Goal: Task Accomplishment & Management: Manage account settings

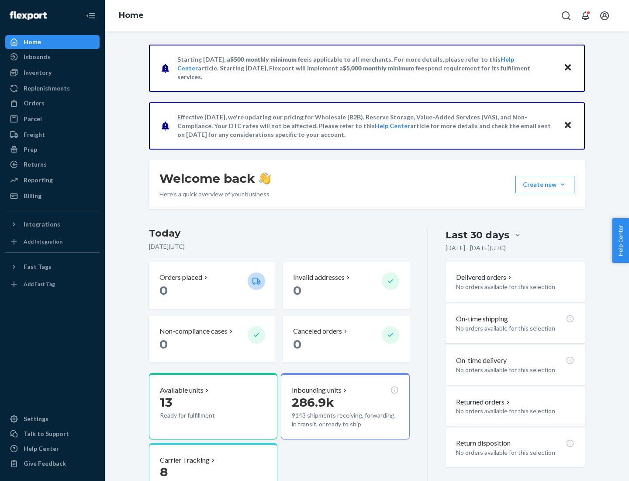
click at [563, 184] on button "Create new Create new inbound Create new order Create new product" at bounding box center [545, 184] width 59 height 17
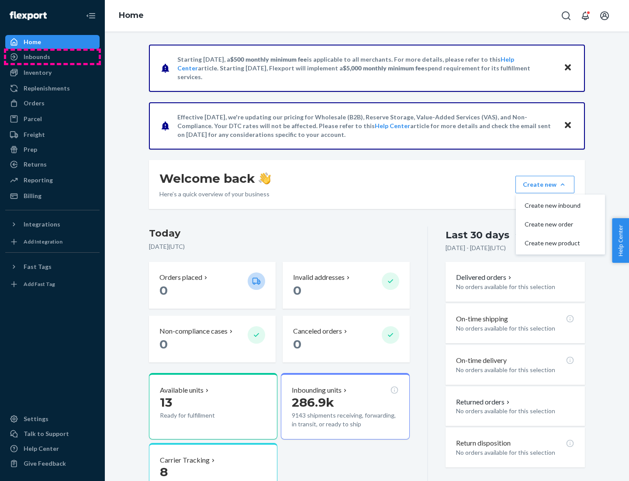
click at [52, 57] on div "Inbounds" at bounding box center [52, 57] width 93 height 12
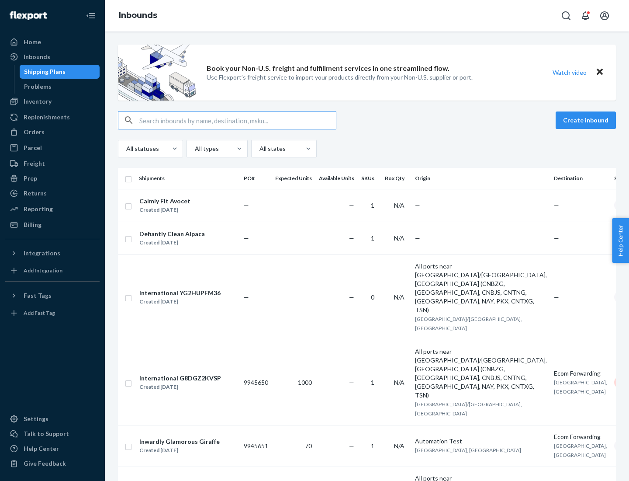
click at [587, 120] on button "Create inbound" at bounding box center [586, 119] width 60 height 17
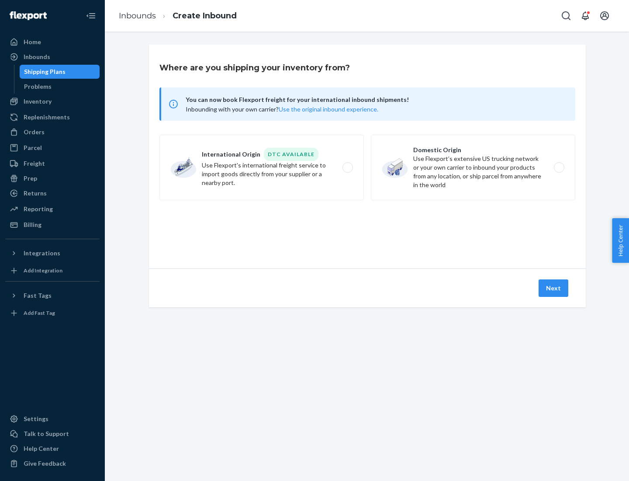
click at [473, 167] on label "Domestic Origin Use Flexport’s extensive US trucking network or your own carrie…" at bounding box center [473, 168] width 204 height 66
click at [559, 167] on input "Domestic Origin Use Flexport’s extensive US trucking network or your own carrie…" at bounding box center [562, 168] width 6 height 6
radio input "true"
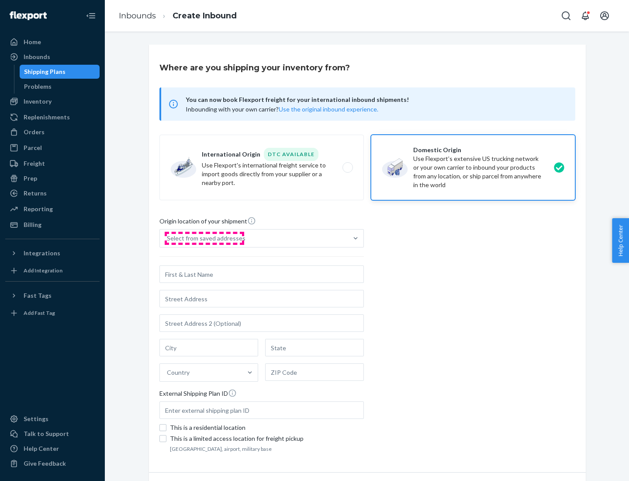
click at [204, 238] on div "Select from saved addresses" at bounding box center [206, 238] width 79 height 9
click at [168, 238] on input "Select from saved addresses" at bounding box center [167, 238] width 1 height 9
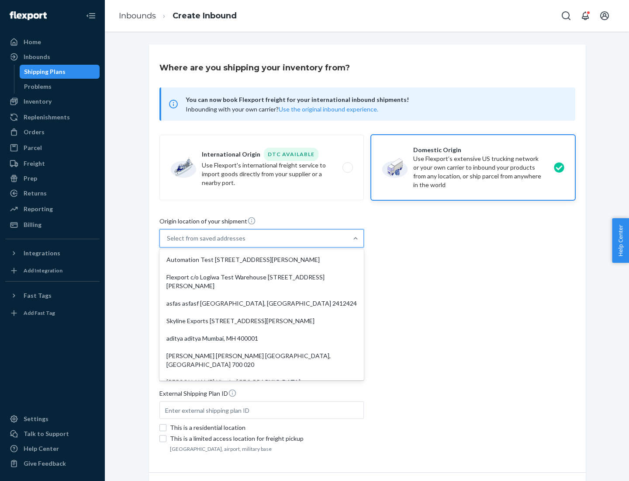
scroll to position [3, 0]
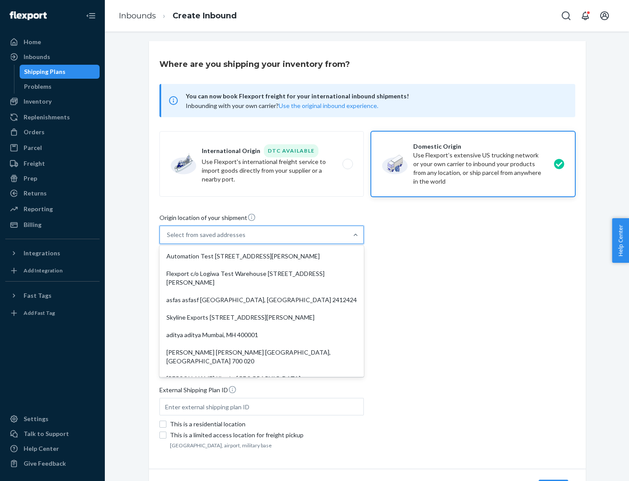
click at [262, 256] on div "Automation Test [STREET_ADDRESS][PERSON_NAME]" at bounding box center [261, 255] width 201 height 17
click at [168, 239] on input "option Automation Test [STREET_ADDRESS][PERSON_NAME]. 9 results available. Use …" at bounding box center [167, 234] width 1 height 9
type input "Automation Test"
type input "9th Floor"
type input "[GEOGRAPHIC_DATA]"
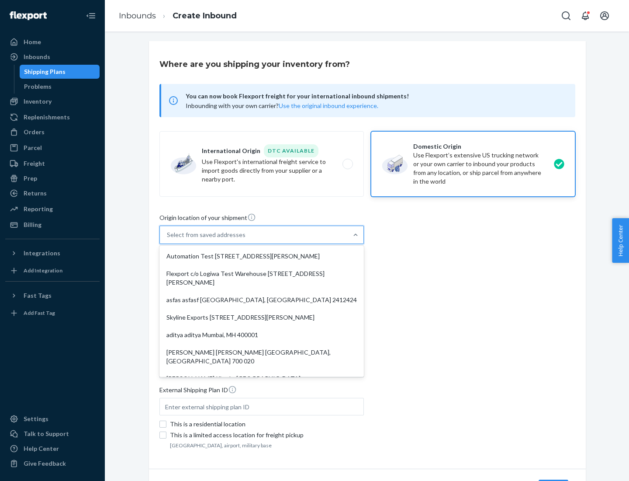
type input "CA"
type input "94104"
type input "[STREET_ADDRESS][PERSON_NAME]"
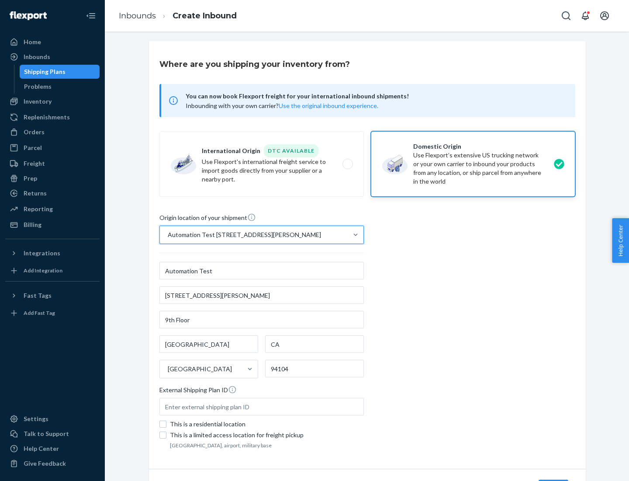
scroll to position [51, 0]
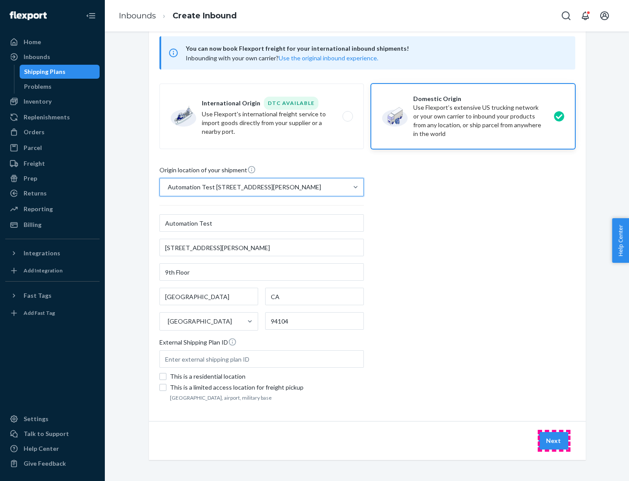
click at [554, 440] on button "Next" at bounding box center [554, 440] width 30 height 17
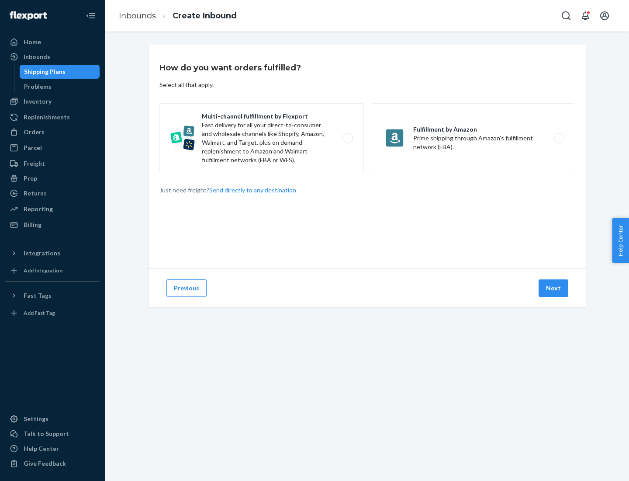
click at [262, 138] on label "Multi-channel fulfillment by Flexport Fast delivery for all your direct-to-cons…" at bounding box center [261, 138] width 204 height 70
click at [347, 138] on input "Multi-channel fulfillment by Flexport Fast delivery for all your direct-to-cons…" at bounding box center [350, 138] width 6 height 6
radio input "true"
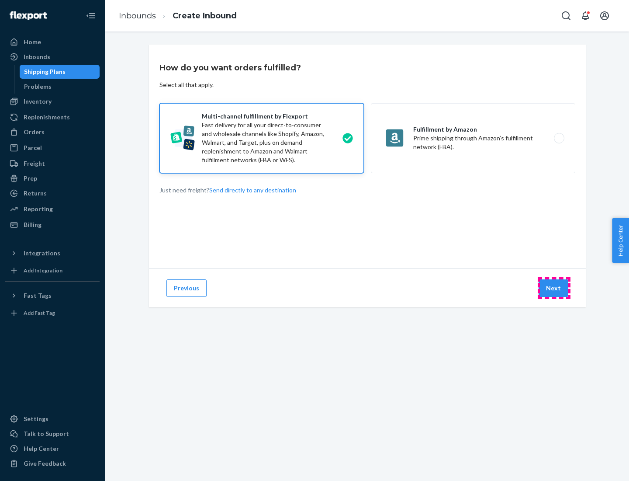
click at [554, 288] on button "Next" at bounding box center [554, 287] width 30 height 17
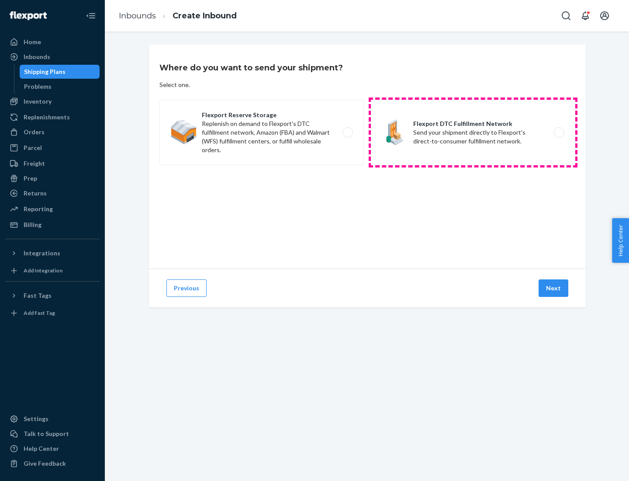
click at [473, 132] on label "Flexport DTC Fulfillment Network Send your shipment directly to Flexport's dire…" at bounding box center [473, 133] width 204 height 66
click at [559, 132] on input "Flexport DTC Fulfillment Network Send your shipment directly to Flexport's dire…" at bounding box center [562, 133] width 6 height 6
radio input "true"
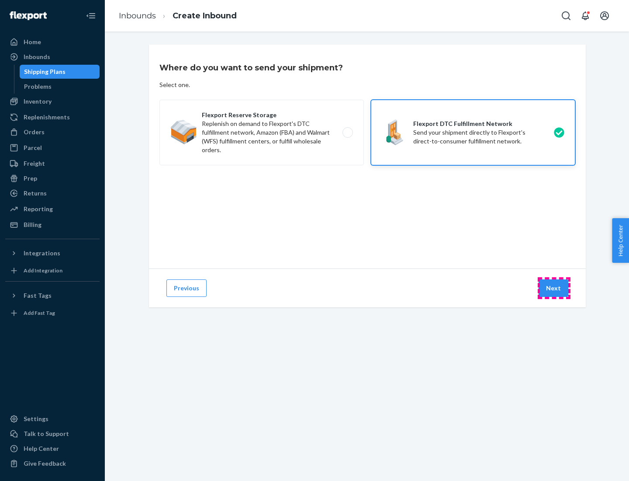
click at [554, 288] on button "Next" at bounding box center [554, 287] width 30 height 17
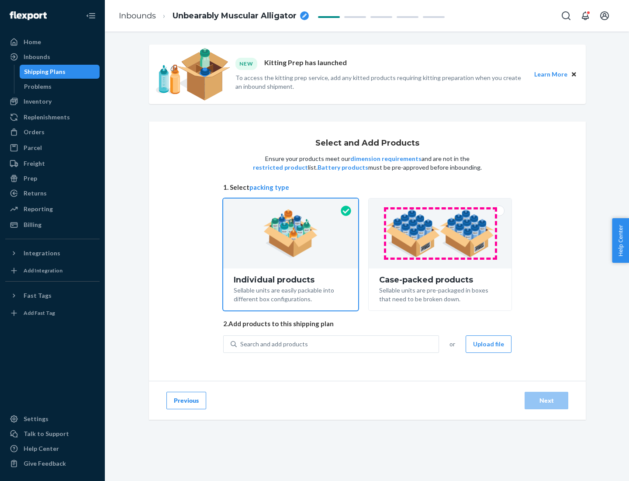
click at [440, 233] on img at bounding box center [440, 233] width 109 height 48
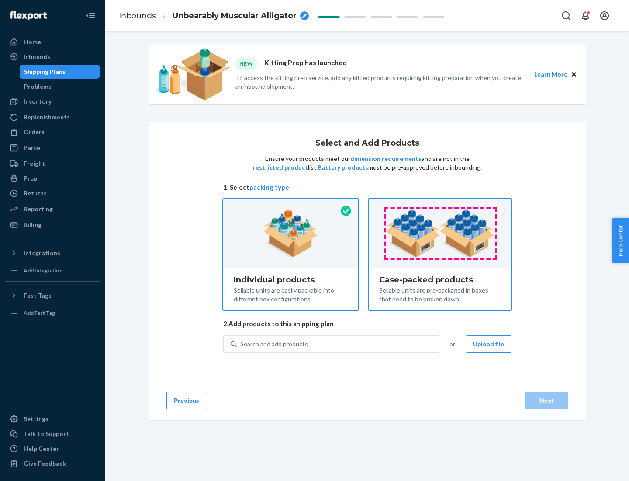
click at [440, 204] on input "Case-packed products Sellable units are pre-packaged in boxes that need to be b…" at bounding box center [440, 201] width 6 height 6
radio input "true"
radio input "false"
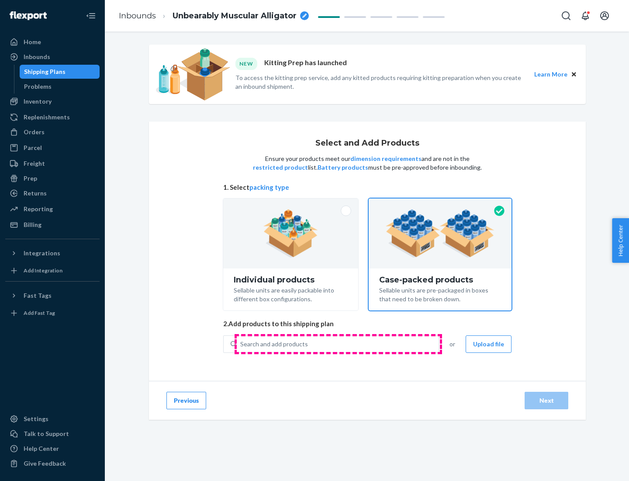
click at [338, 343] on div "Search and add products" at bounding box center [338, 344] width 202 height 16
click at [241, 343] on input "Search and add products" at bounding box center [240, 343] width 1 height 9
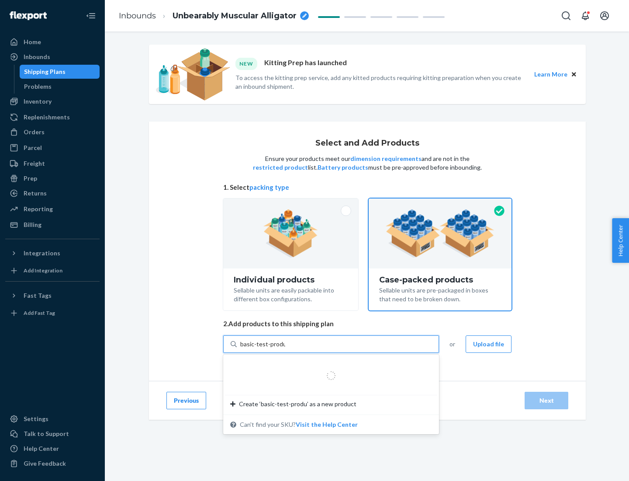
type input "basic-test-product-1"
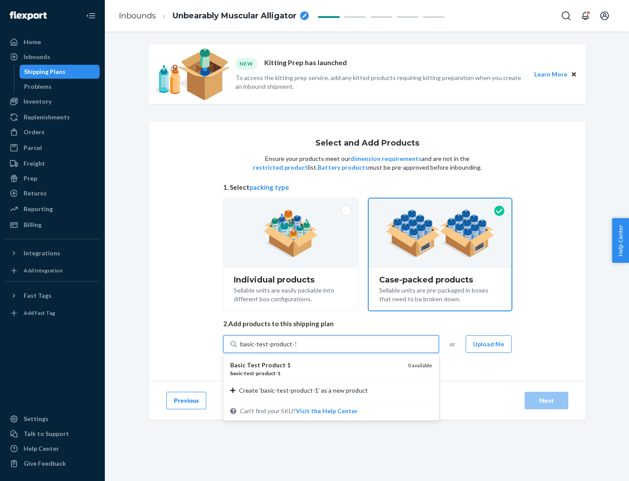
click at [316, 373] on div "basic - test - product - 1" at bounding box center [315, 372] width 171 height 7
click at [296, 348] on input "basic-test-product-1" at bounding box center [268, 343] width 56 height 9
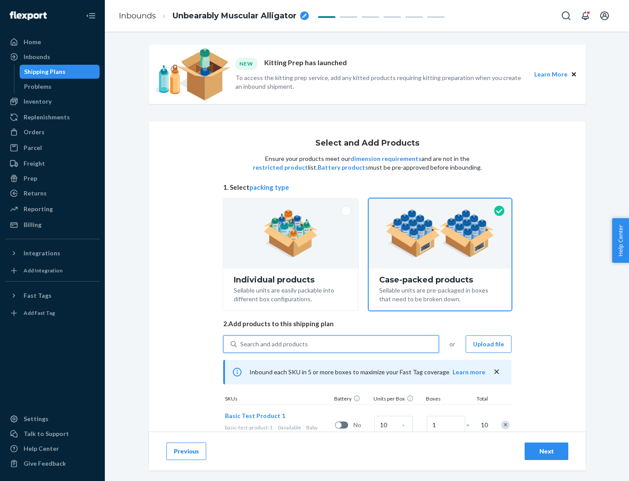
scroll to position [31, 0]
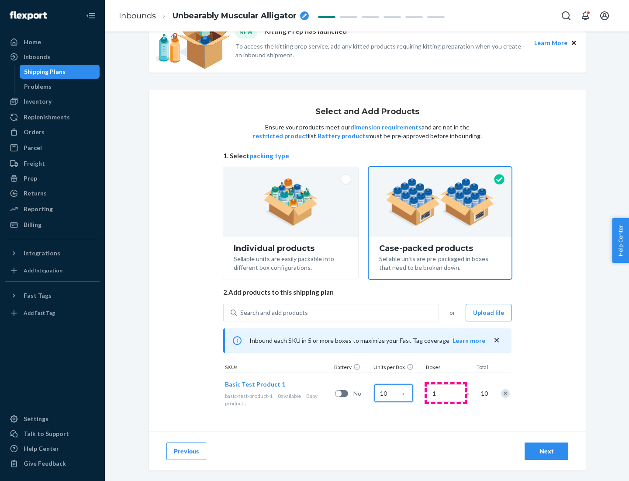
type input "10"
type input "7"
click at [547, 451] on div "Next" at bounding box center [546, 451] width 29 height 9
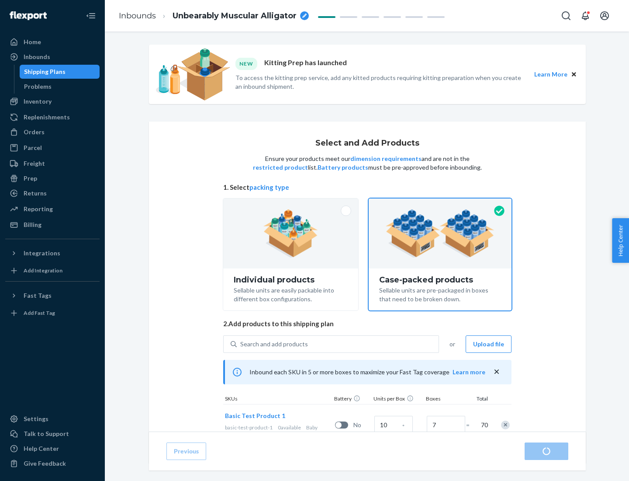
radio input "true"
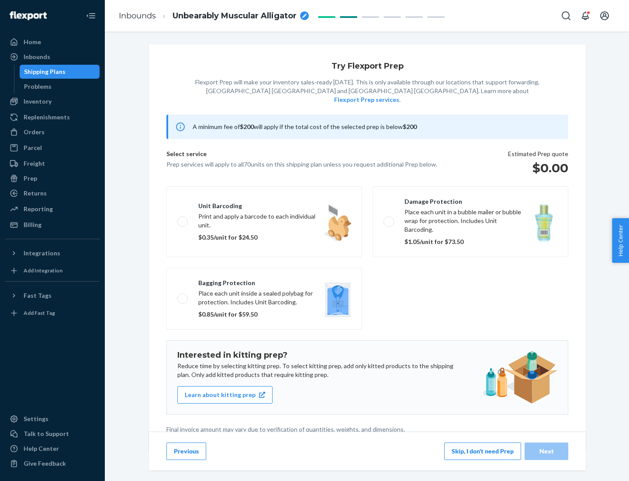
scroll to position [2, 0]
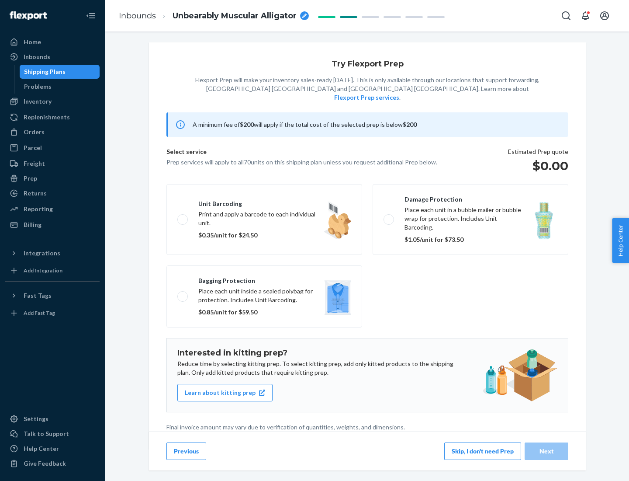
click at [264, 278] on label "Bagging protection Place each unit inside a sealed polybag for protection. Incl…" at bounding box center [264, 296] width 196 height 62
click at [183, 293] on input "Bagging protection Place each unit inside a sealed polybag for protection. Incl…" at bounding box center [180, 296] width 6 height 6
checkbox input "true"
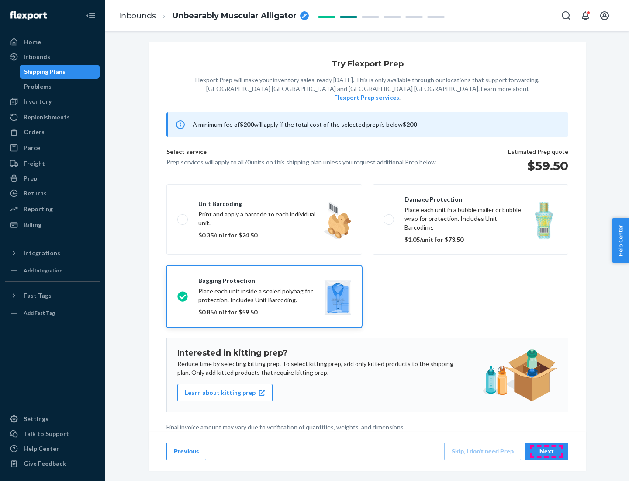
click at [547, 450] on div "Next" at bounding box center [546, 451] width 29 height 9
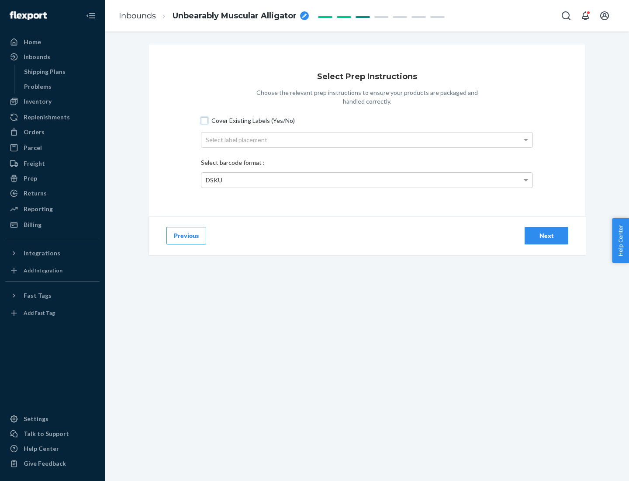
click at [204, 120] on input "Cover Existing Labels (Yes/No)" at bounding box center [204, 120] width 7 height 7
checkbox input "true"
click at [367, 139] on div "Select label placement" at bounding box center [366, 139] width 331 height 15
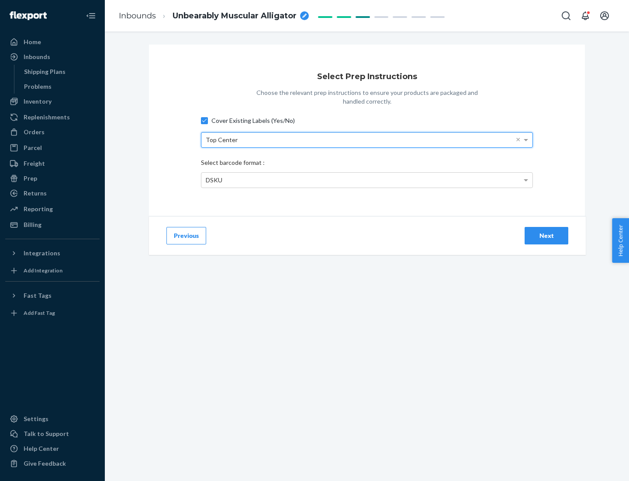
click at [367, 180] on div "DSKU" at bounding box center [366, 180] width 331 height 15
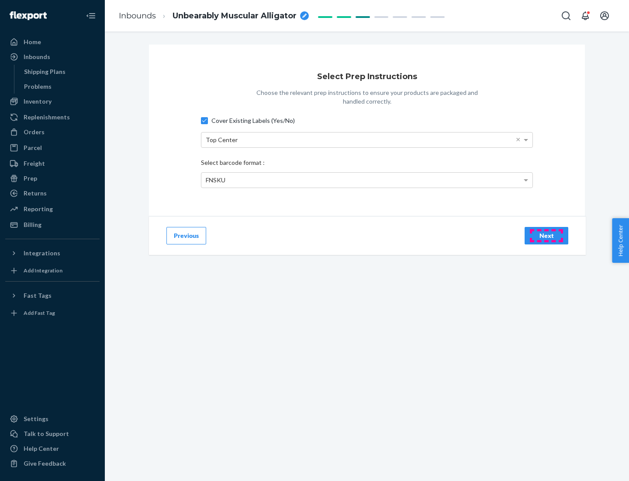
click at [547, 235] on div "Next" at bounding box center [546, 235] width 29 height 9
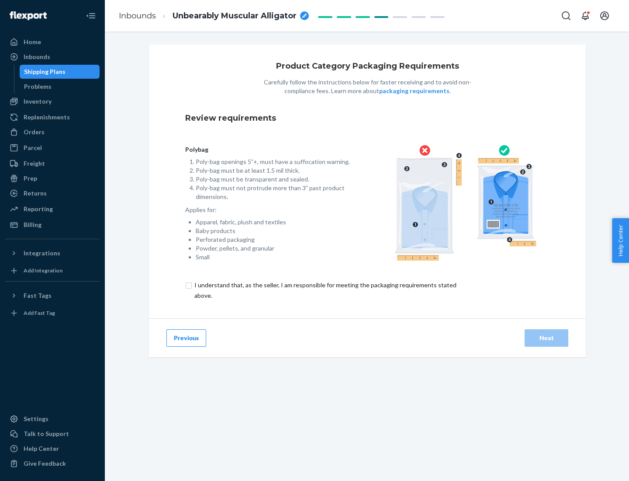
click at [325, 290] on input "checkbox" at bounding box center [330, 290] width 291 height 21
checkbox input "true"
click at [547, 337] on div "Next" at bounding box center [546, 337] width 29 height 9
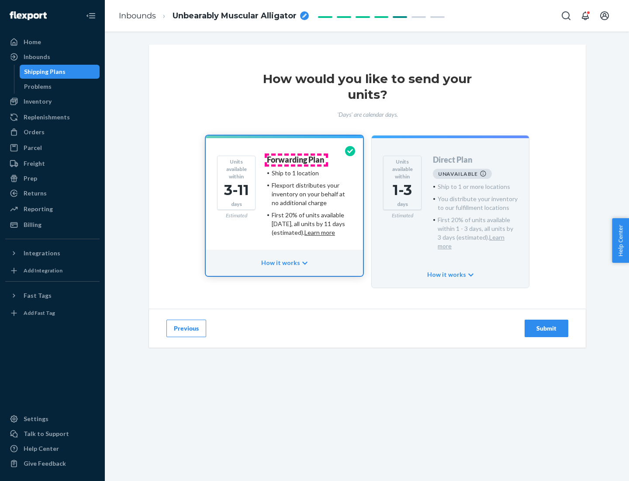
click at [296, 159] on h4 "Forwarding Plan" at bounding box center [295, 160] width 57 height 9
click at [547, 324] on div "Submit" at bounding box center [546, 328] width 29 height 9
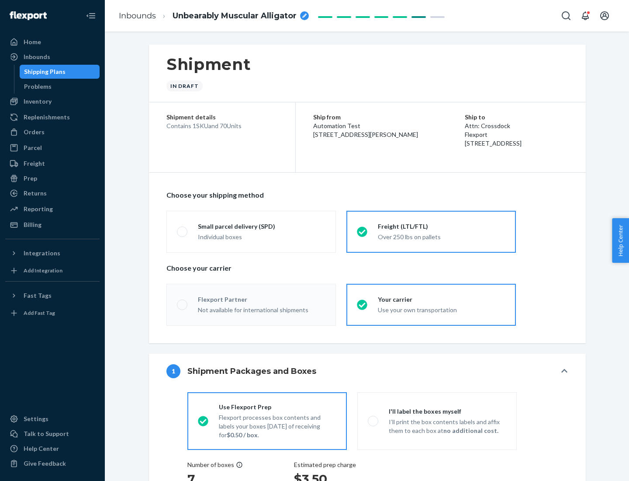
radio input "true"
radio input "false"
radio input "true"
radio input "false"
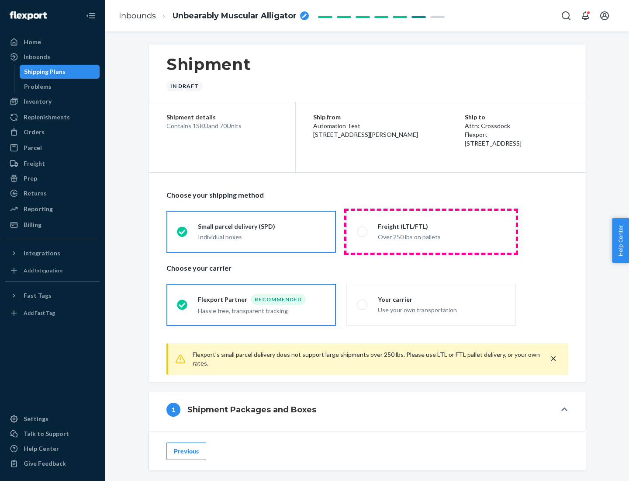
click at [431, 231] on div "Over 250 lbs on pallets" at bounding box center [442, 236] width 128 height 10
click at [363, 231] on input "Freight (LTL/FTL) Over 250 lbs on pallets" at bounding box center [360, 232] width 6 height 6
radio input "true"
radio input "false"
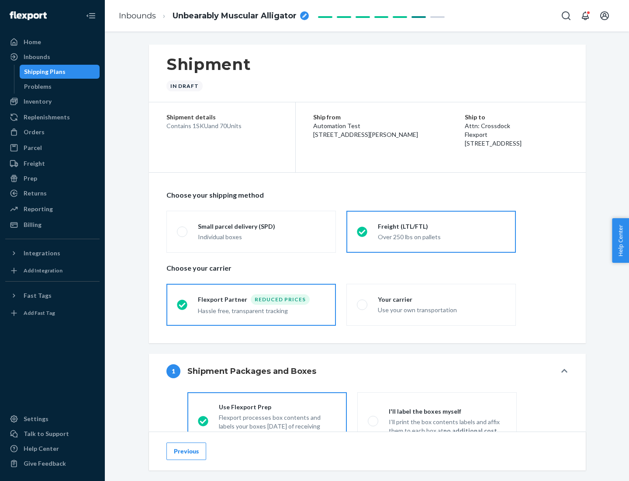
scroll to position [48, 0]
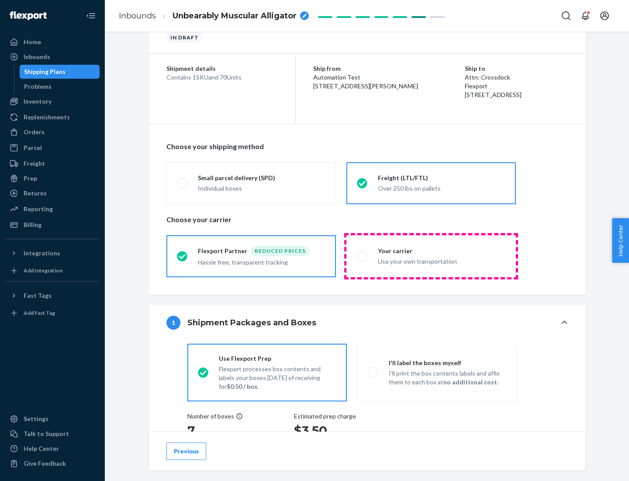
click at [431, 256] on div "Use your own transportation" at bounding box center [442, 260] width 128 height 10
click at [363, 256] on input "Your carrier Use your own transportation" at bounding box center [360, 256] width 6 height 6
radio input "true"
radio input "false"
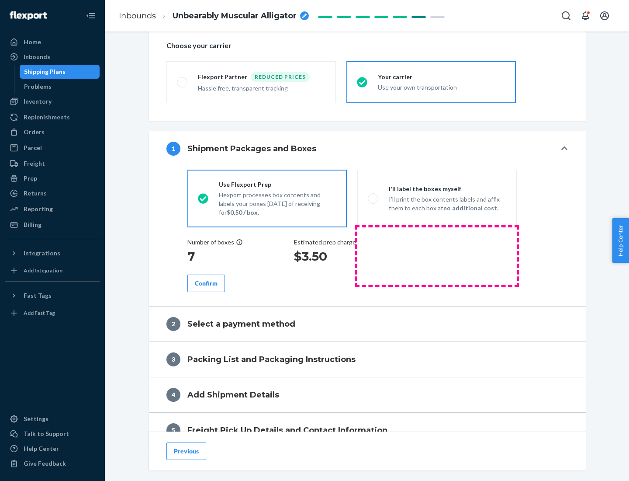
scroll to position [165, 0]
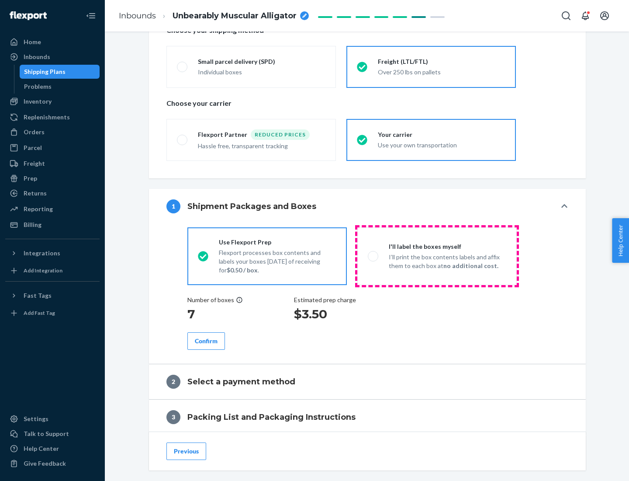
click at [437, 256] on p "I’ll print the box contents labels and affix them to each box at no additional …" at bounding box center [448, 261] width 118 height 17
click at [374, 256] on input "I'll label the boxes myself I’ll print the box contents labels and affix them t…" at bounding box center [371, 256] width 6 height 6
radio input "true"
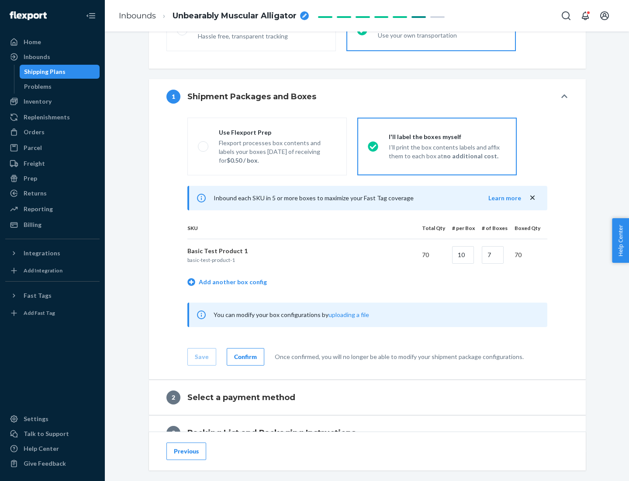
scroll to position [151, 0]
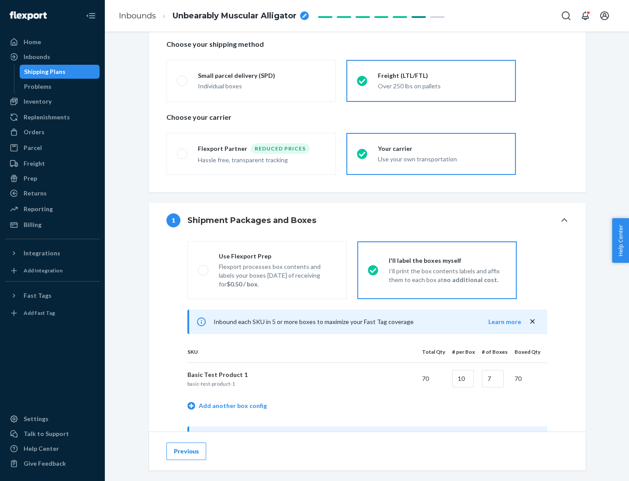
click at [277, 256] on div "Use Flexport Prep" at bounding box center [278, 256] width 118 height 9
click at [204, 267] on input "Use Flexport Prep Flexport processes box contents and labels your boxes [DATE] …" at bounding box center [201, 270] width 6 height 6
radio input "true"
radio input "false"
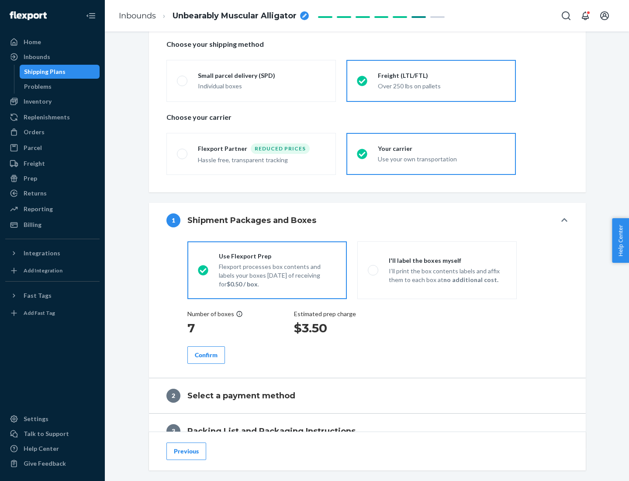
scroll to position [249, 0]
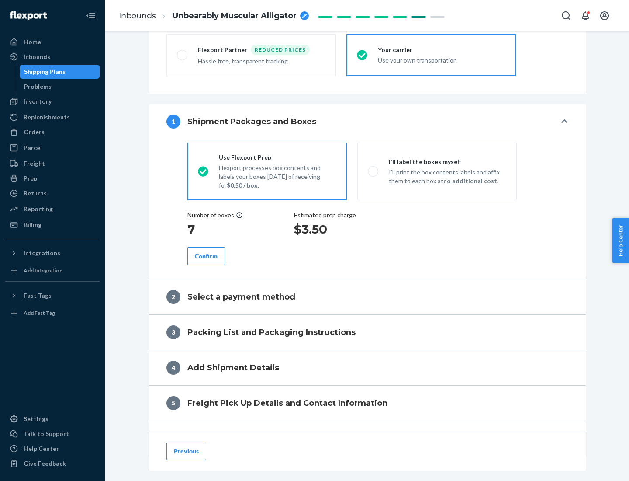
click at [206, 256] on div "Confirm" at bounding box center [206, 256] width 23 height 9
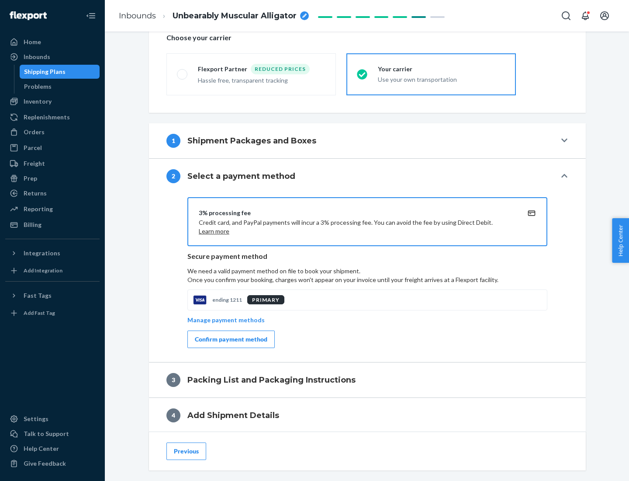
scroll to position [313, 0]
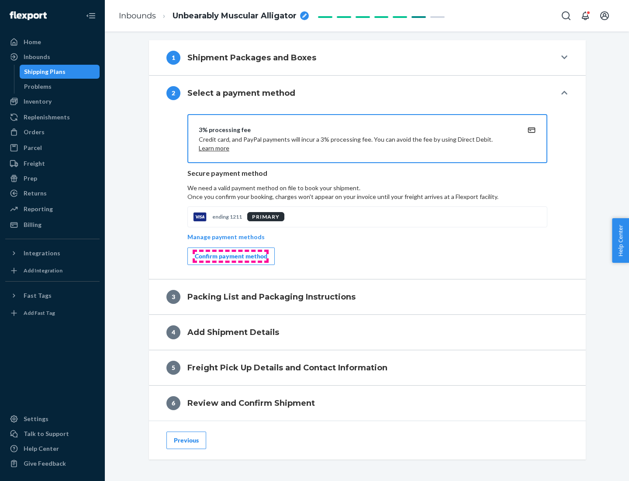
click at [230, 256] on div "Confirm payment method" at bounding box center [231, 256] width 73 height 9
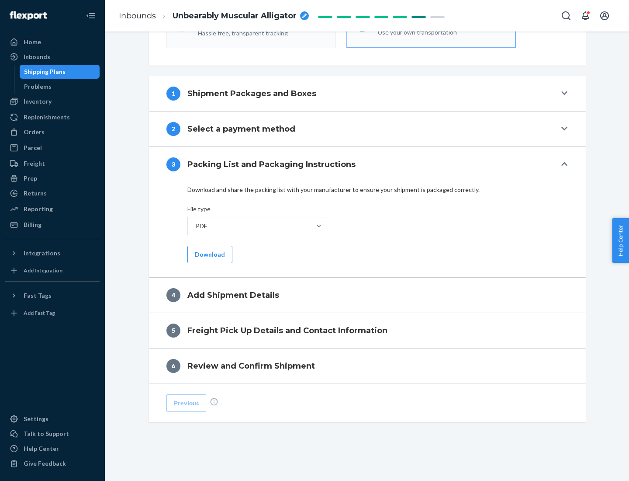
scroll to position [276, 0]
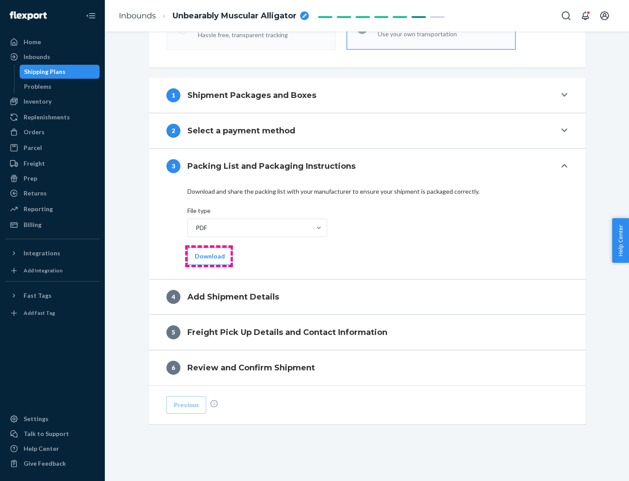
click at [209, 256] on button "Download" at bounding box center [209, 255] width 45 height 17
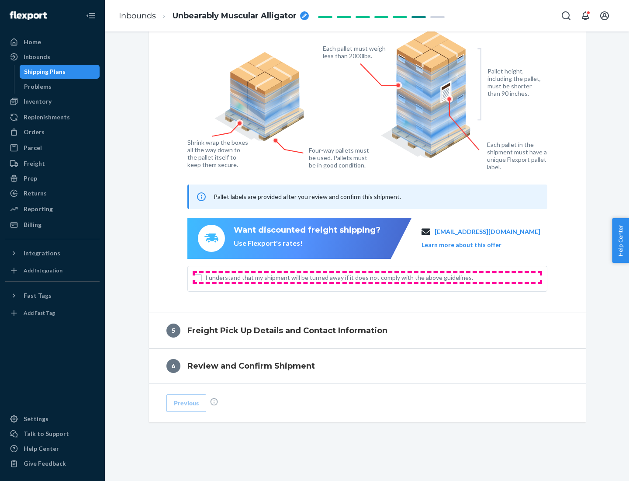
click at [367, 277] on span "I understand that my shipment will be turned away if it does not comply with th…" at bounding box center [372, 277] width 335 height 9
click at [202, 277] on input "I understand that my shipment will be turned away if it does not comply with th…" at bounding box center [198, 277] width 7 height 7
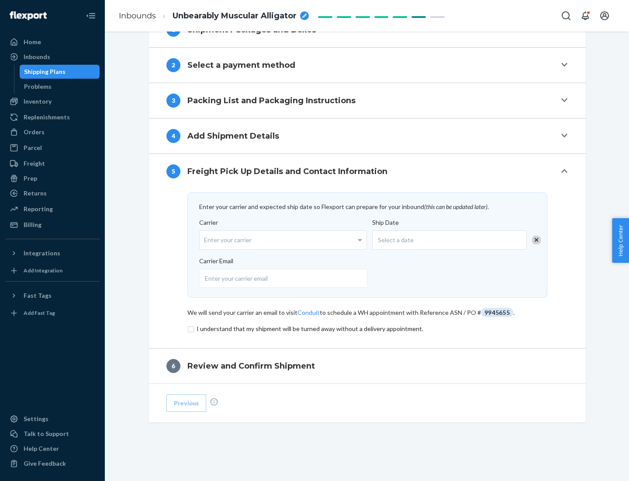
scroll to position [341, 0]
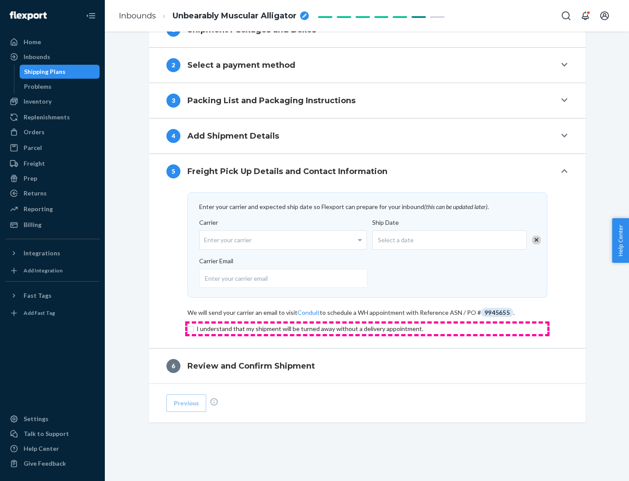
click at [367, 328] on input "checkbox" at bounding box center [367, 328] width 360 height 10
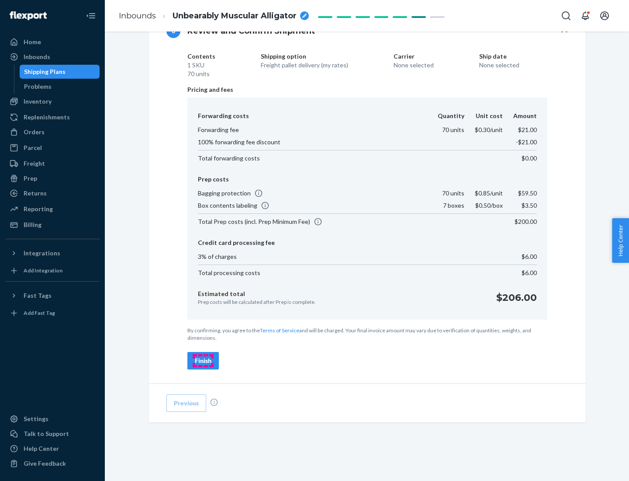
click at [203, 360] on div "Finish" at bounding box center [203, 360] width 17 height 9
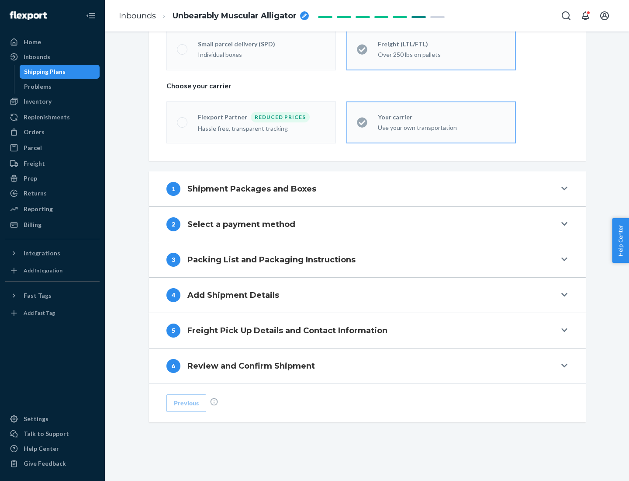
scroll to position [182, 0]
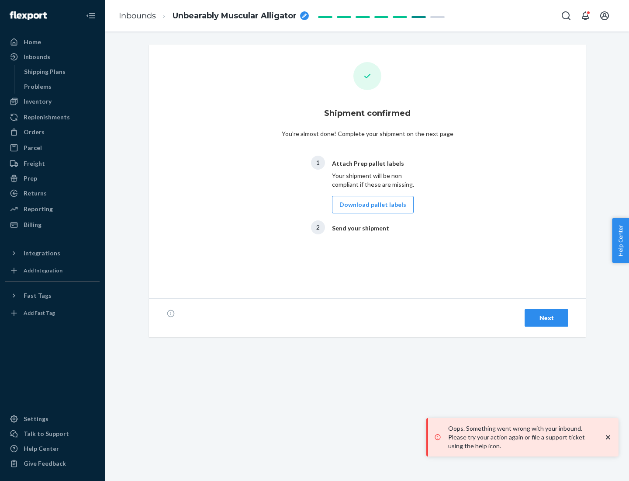
click at [370, 204] on button "Download pallet labels" at bounding box center [373, 204] width 82 height 17
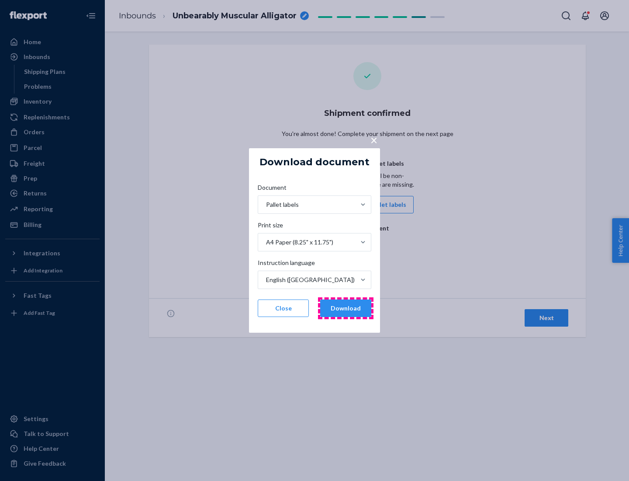
click at [346, 308] on button "Download" at bounding box center [345, 307] width 51 height 17
click at [374, 139] on span "×" at bounding box center [373, 139] width 7 height 15
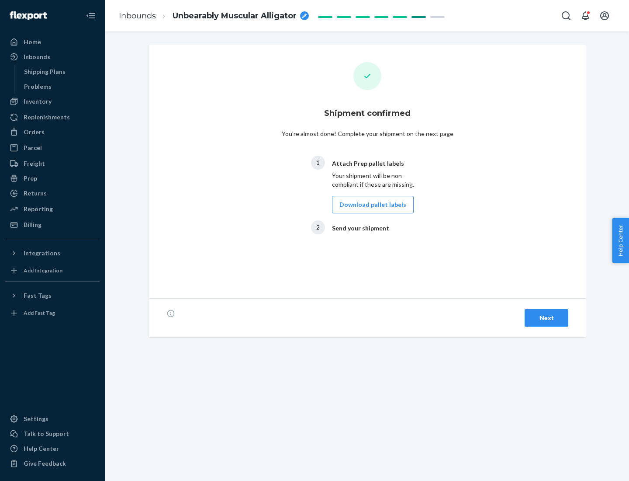
click at [547, 318] on div "Next" at bounding box center [546, 317] width 29 height 9
